Goal: Navigation & Orientation: Find specific page/section

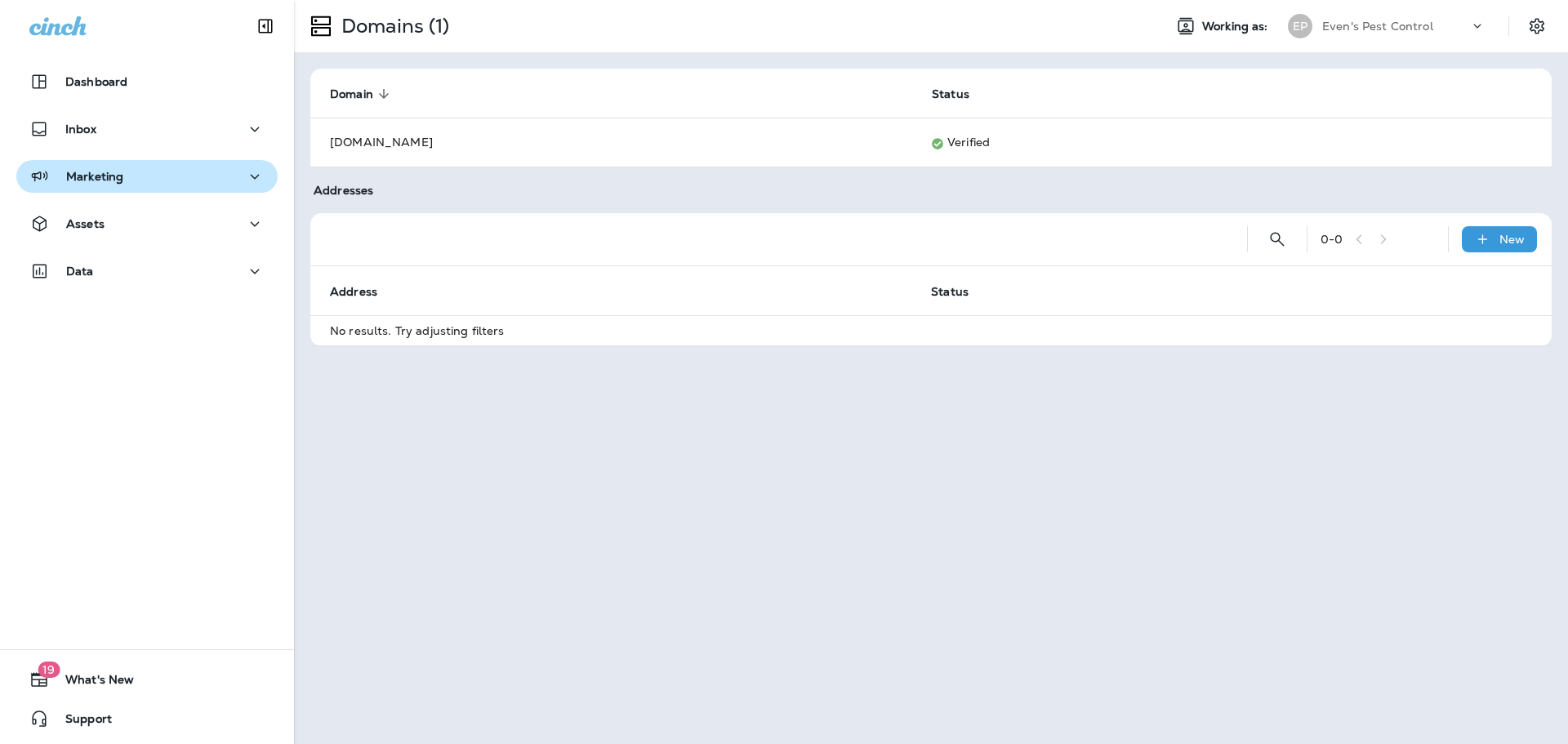
click at [142, 172] on div "Marketing" at bounding box center [147, 176] width 235 height 20
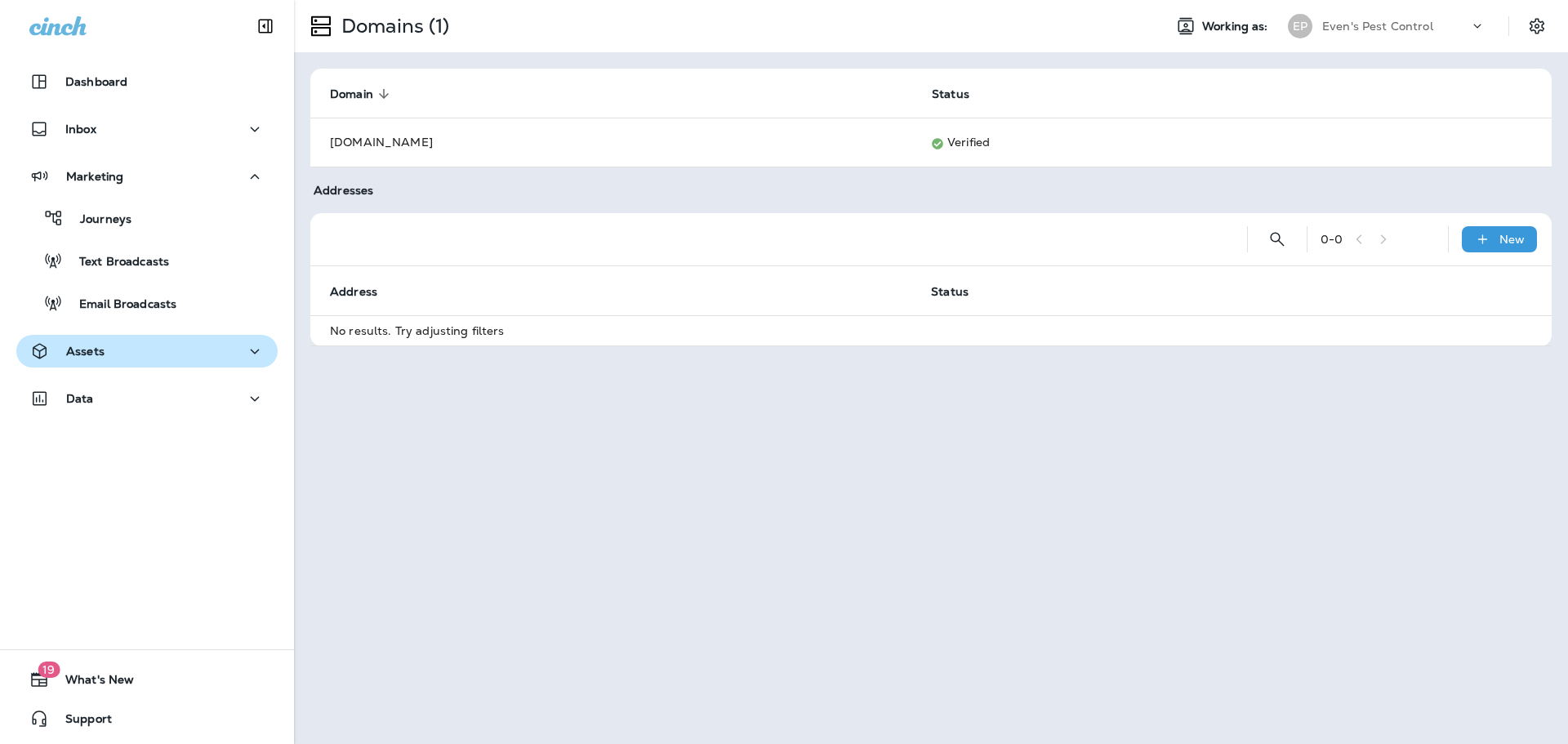
click at [124, 351] on div "Assets" at bounding box center [147, 351] width 235 height 20
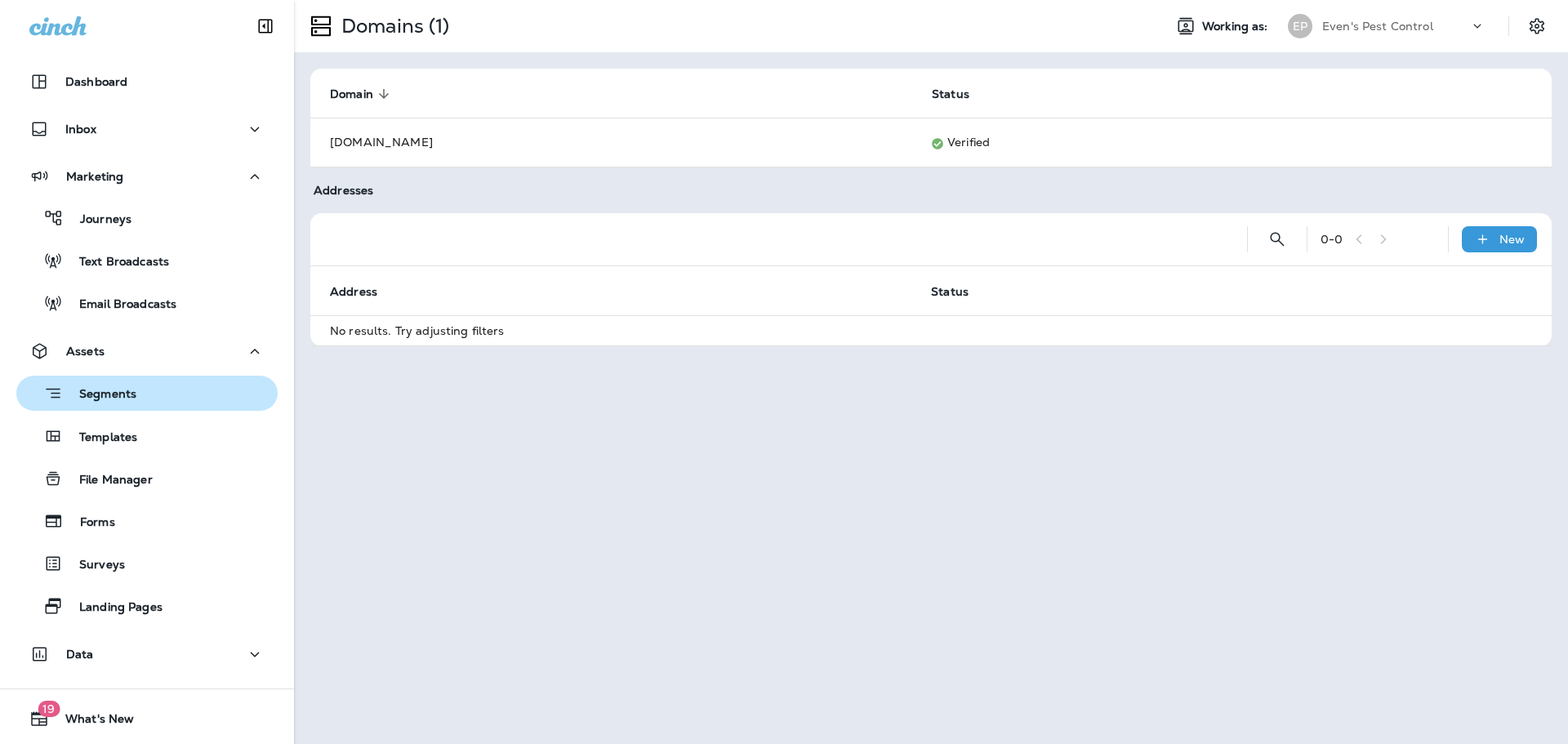
click at [158, 409] on button "Segments" at bounding box center [147, 393] width 262 height 35
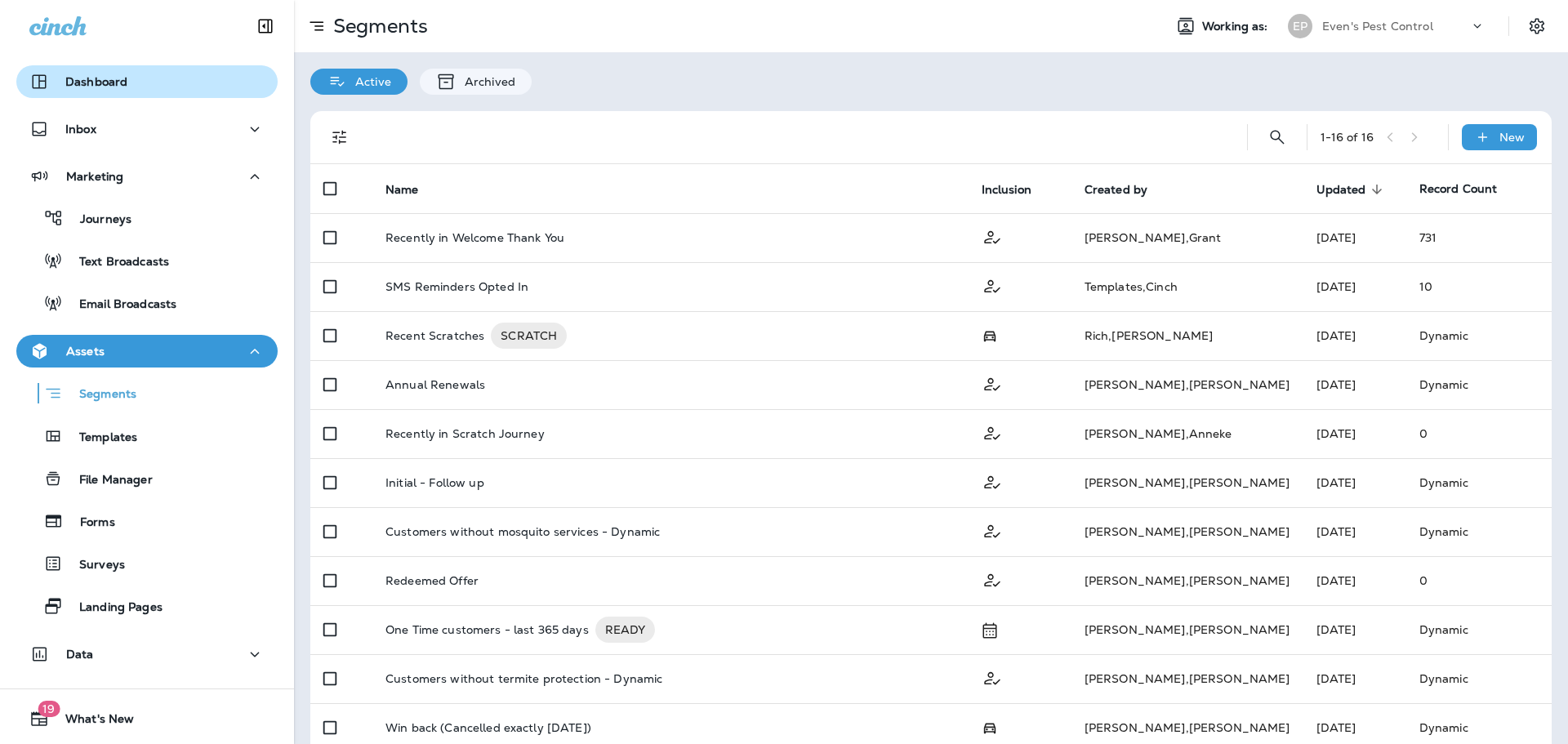
click at [159, 78] on div "Dashboard" at bounding box center [147, 82] width 235 height 20
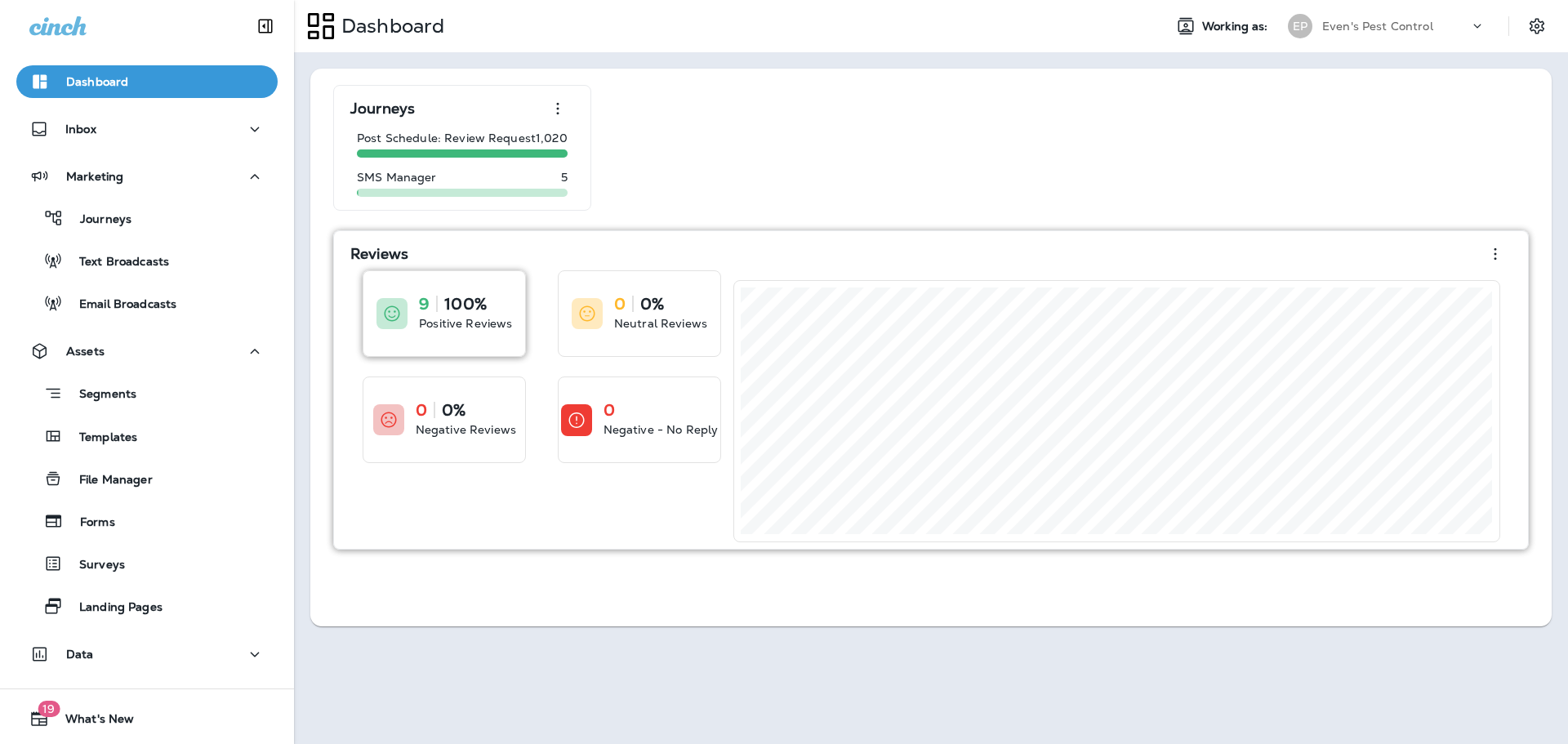
click at [487, 324] on p "Positive Reviews" at bounding box center [466, 323] width 93 height 16
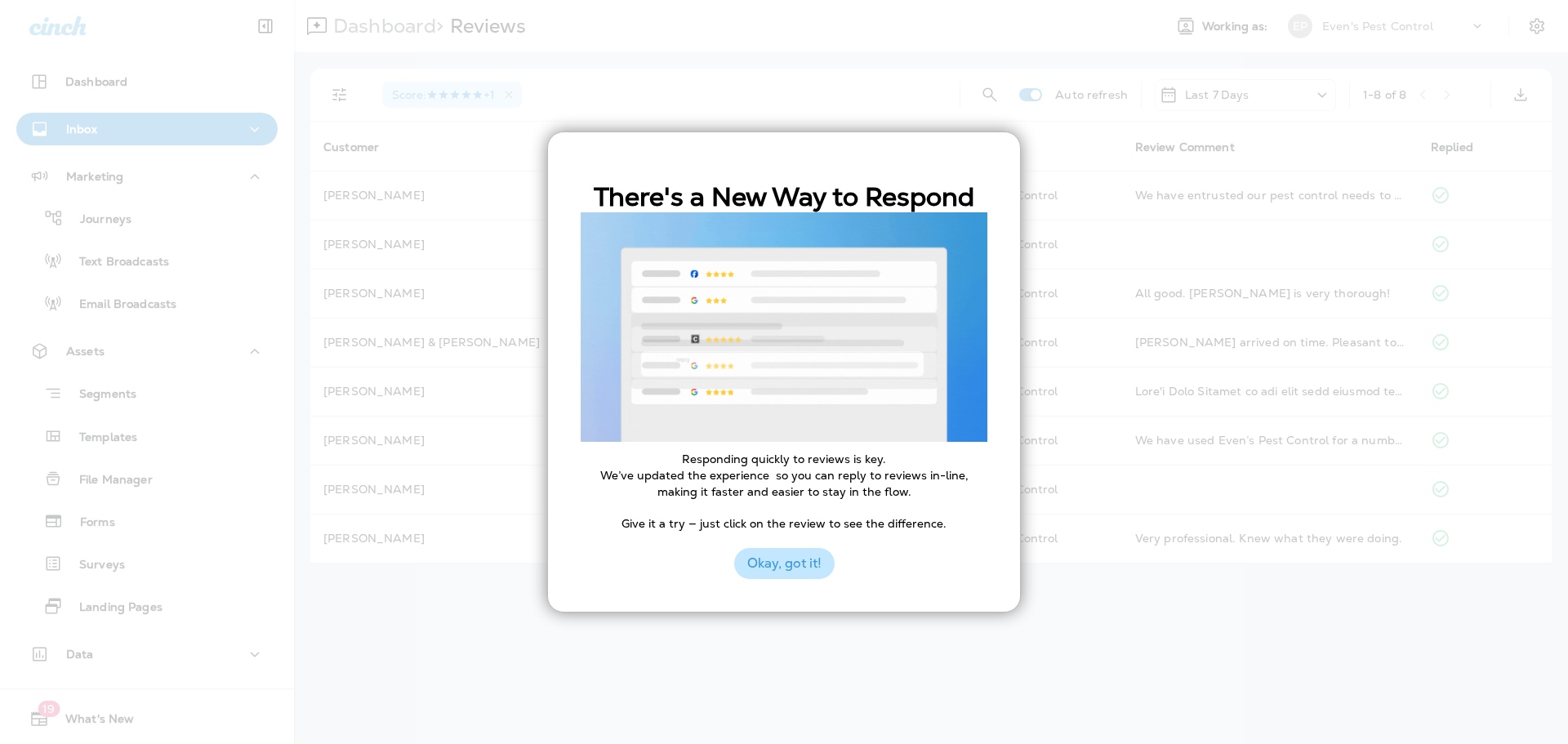
click at [779, 573] on button "Okay, got it!" at bounding box center [784, 563] width 101 height 31
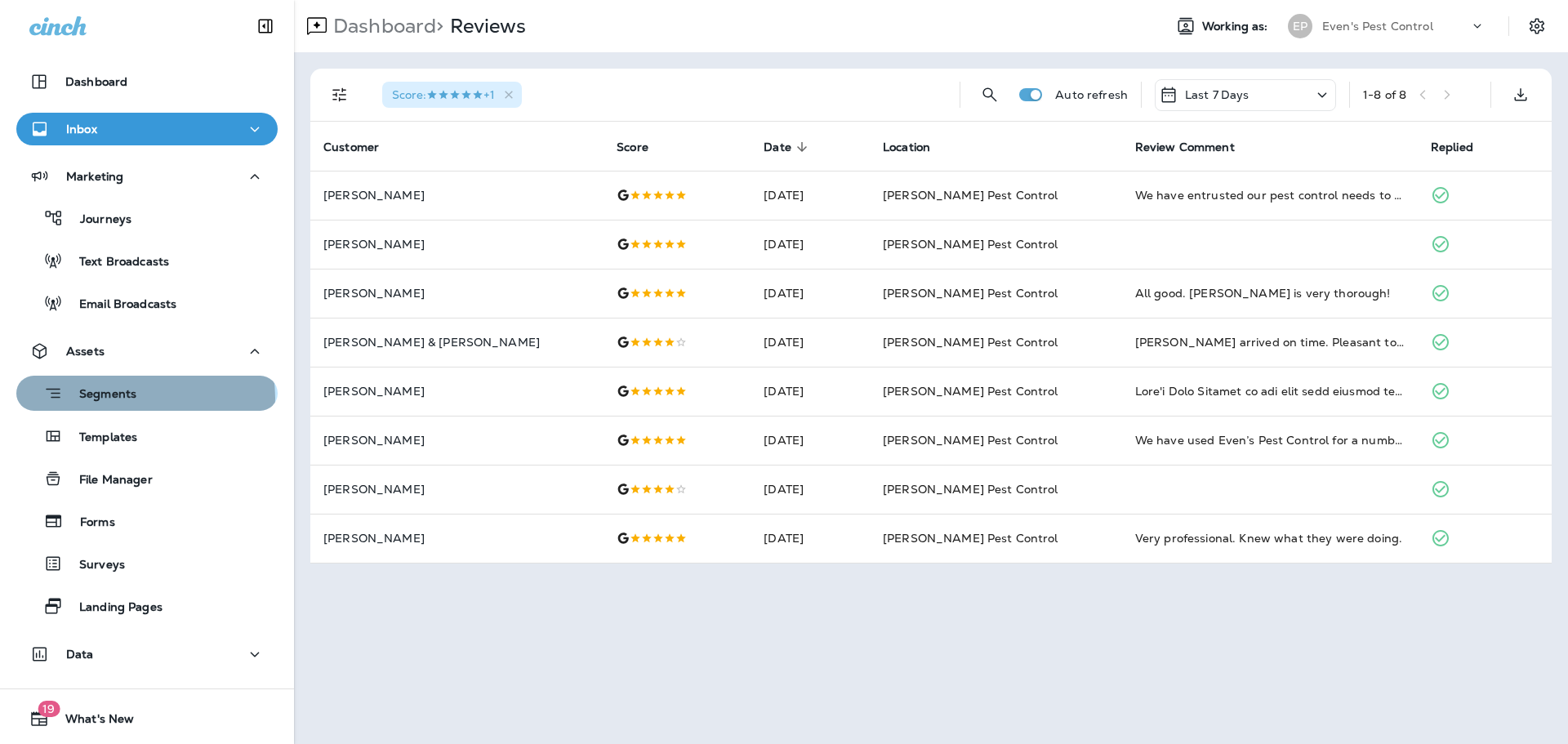
drag, startPoint x: 145, startPoint y: 398, endPoint x: 208, endPoint y: 389, distance: 63.6
click at [145, 398] on div "Segments" at bounding box center [147, 393] width 248 height 26
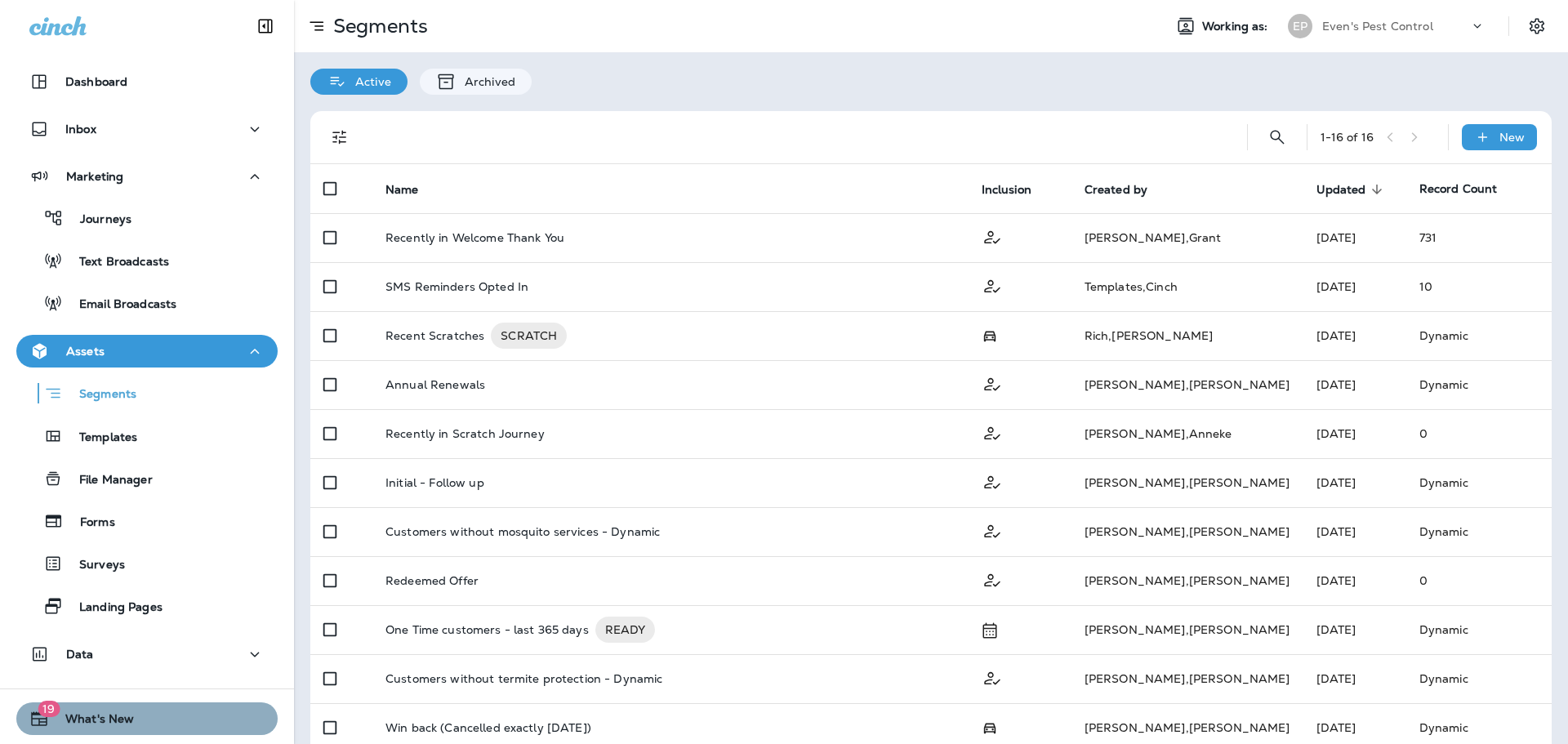
click at [183, 719] on button "19 What's New" at bounding box center [147, 718] width 262 height 32
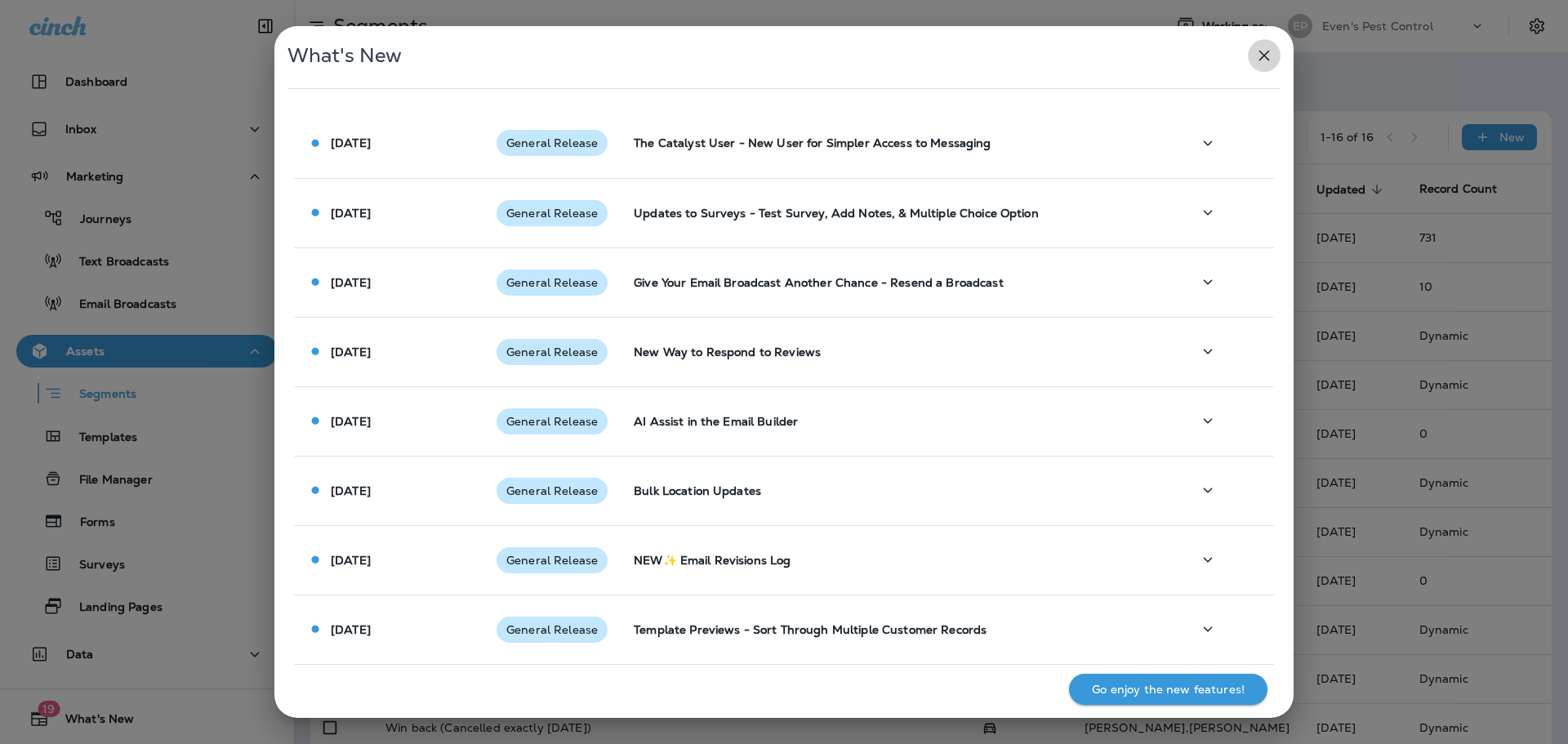
click at [1261, 53] on icon "button" at bounding box center [1264, 55] width 10 height 10
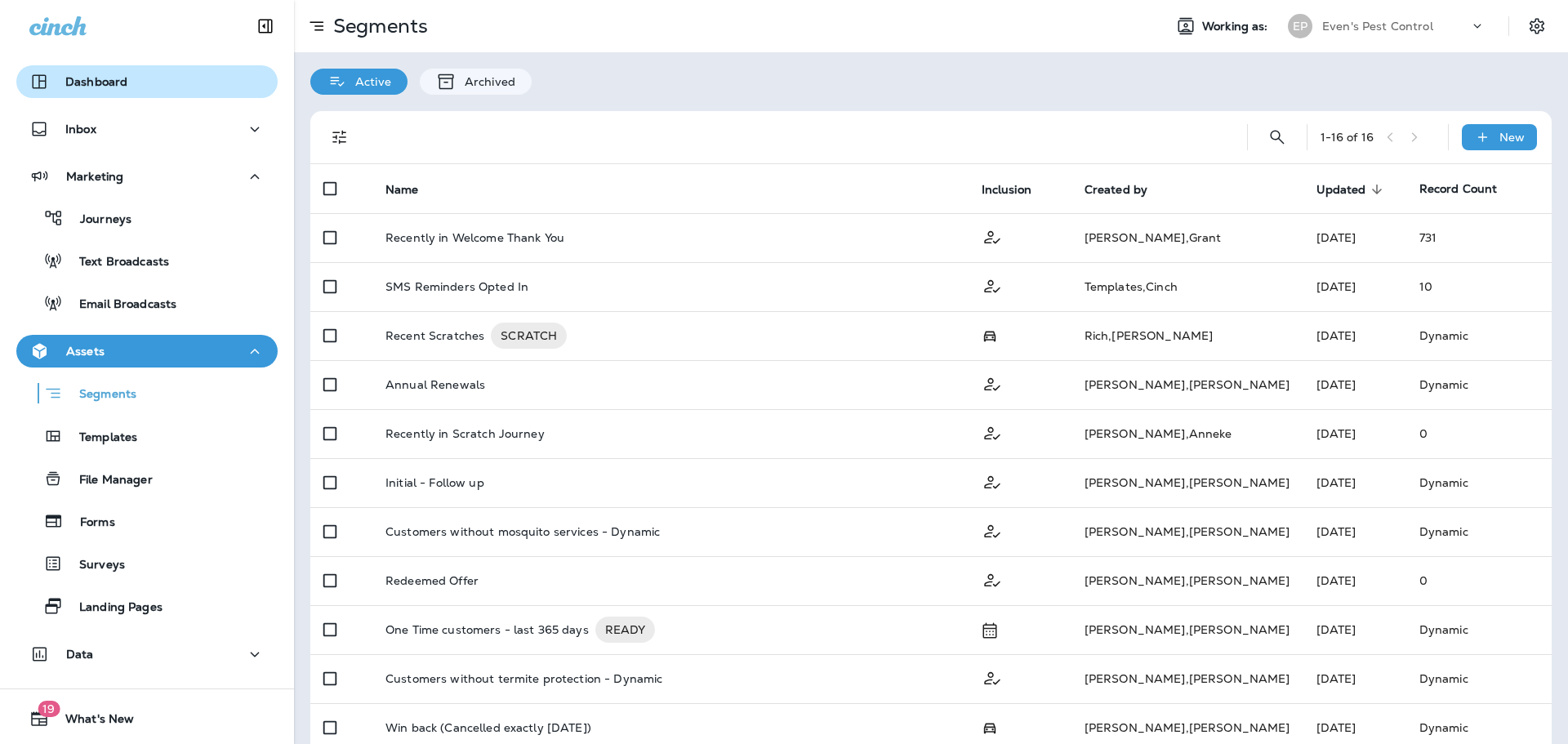
click at [118, 95] on button "Dashboard" at bounding box center [147, 82] width 262 height 32
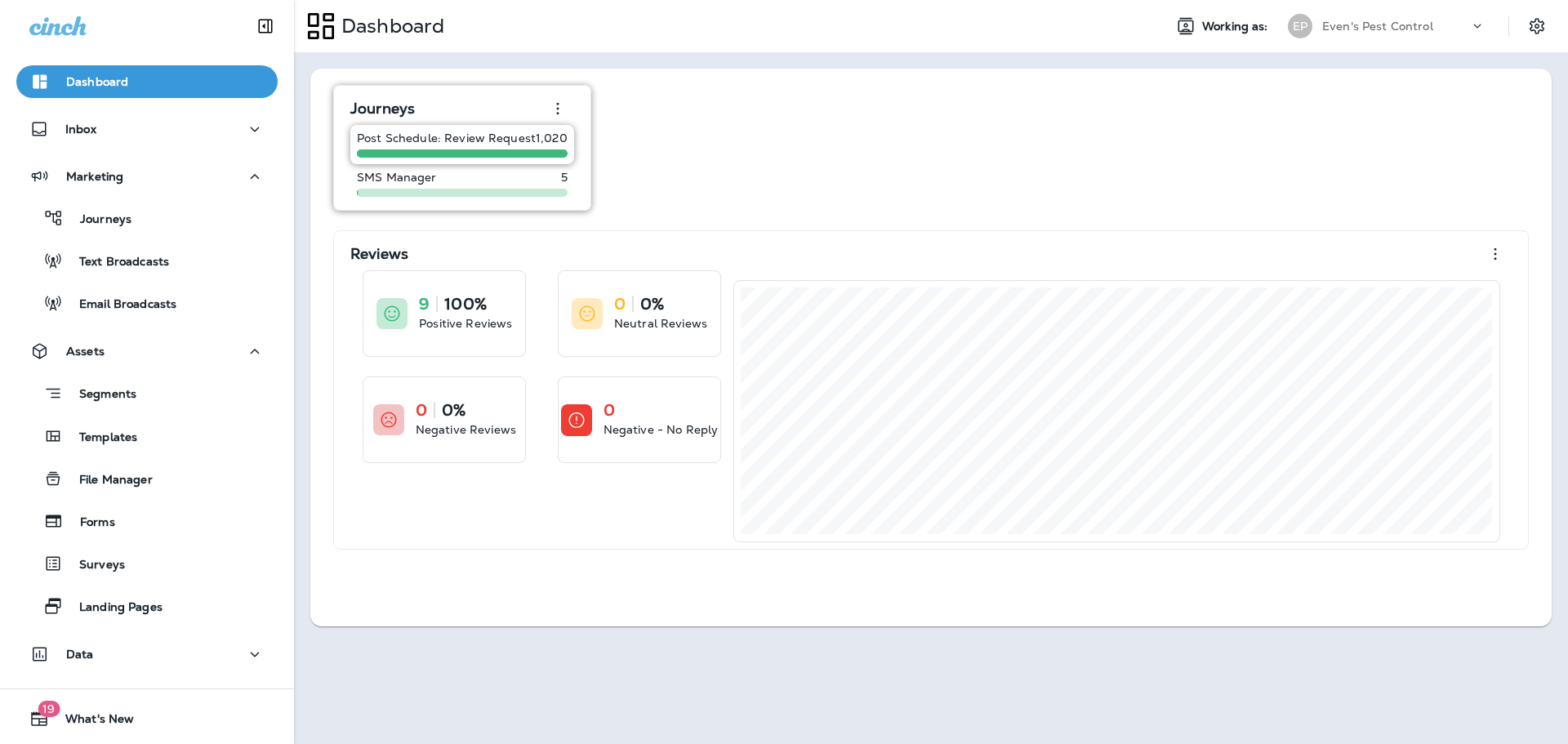
click at [451, 154] on span at bounding box center [462, 153] width 210 height 9
click at [470, 199] on div "SMS Manager 5" at bounding box center [462, 183] width 224 height 39
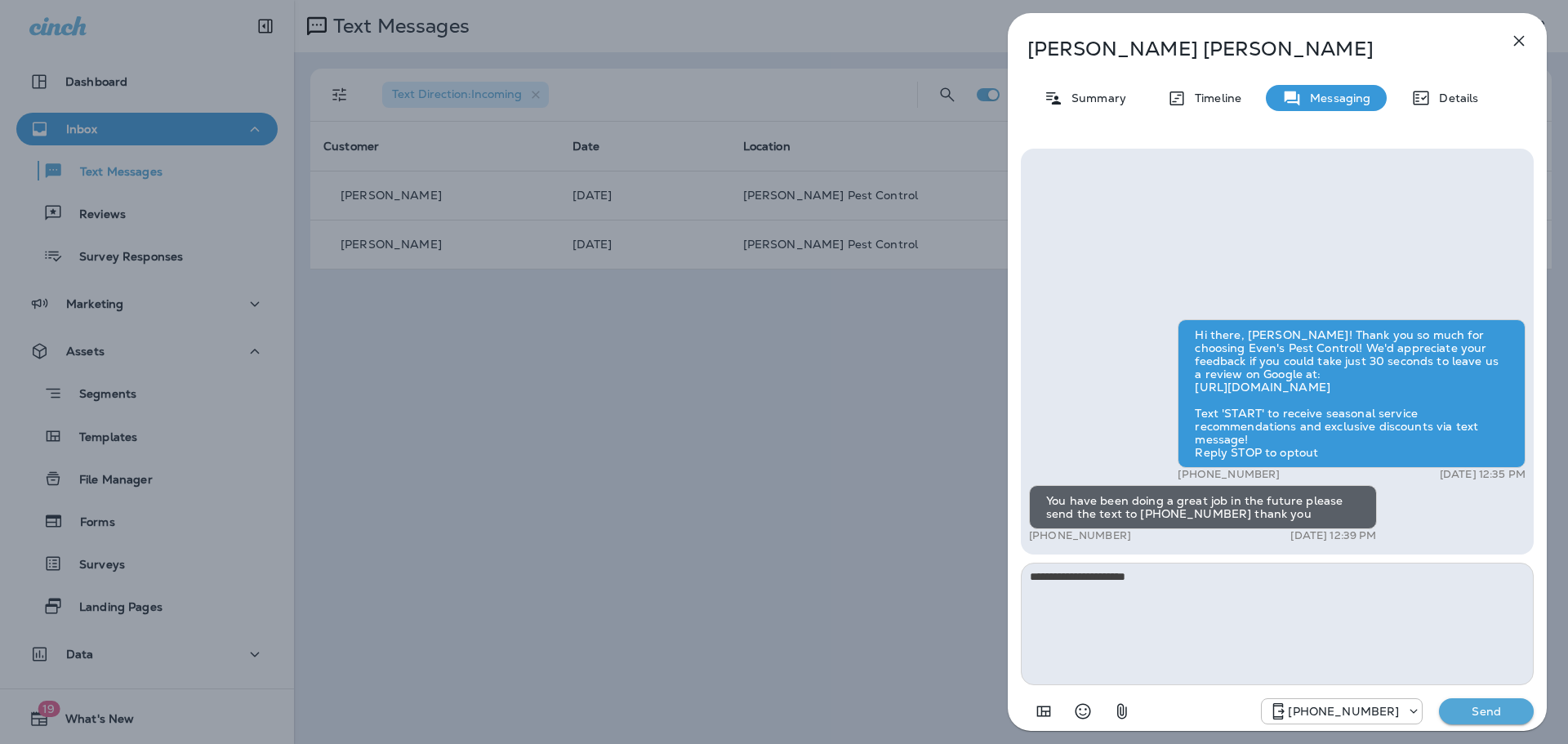
type textarea "**********"
